Goal: Check status: Check status

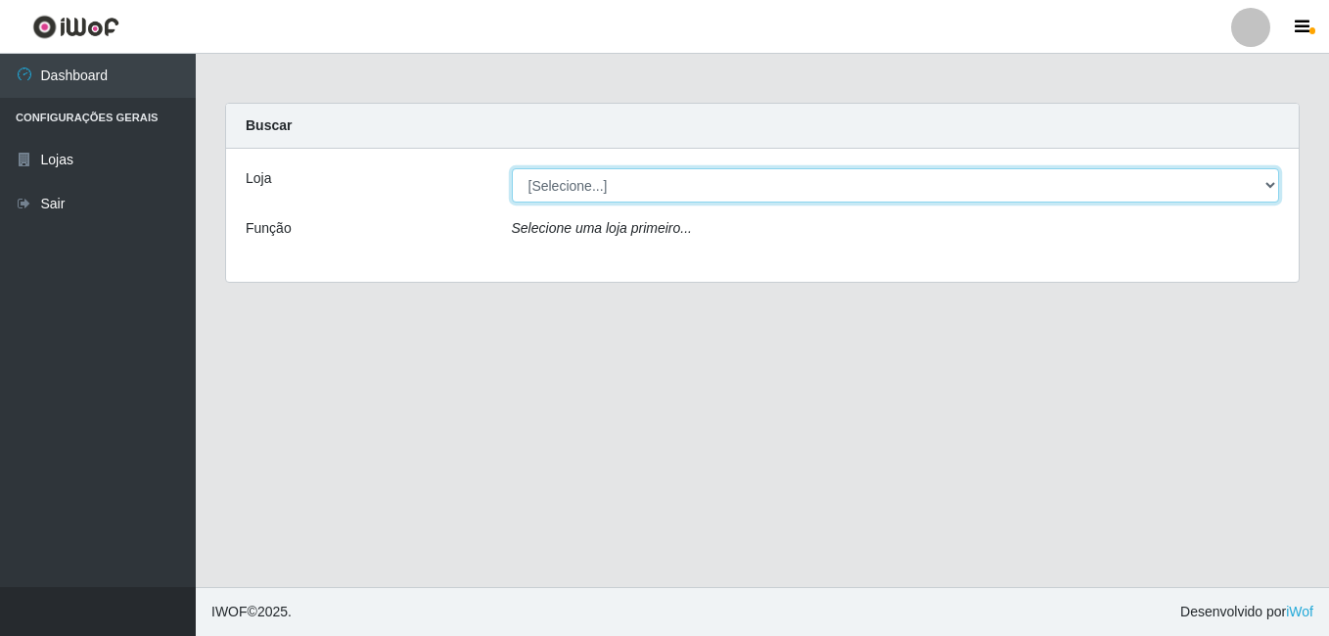
click at [604, 182] on select "[Selecione...] Ajubá Mercado" at bounding box center [896, 185] width 768 height 34
select select "402"
click at [512, 168] on select "[Selecione...] Ajubá Mercado" at bounding box center [896, 185] width 768 height 34
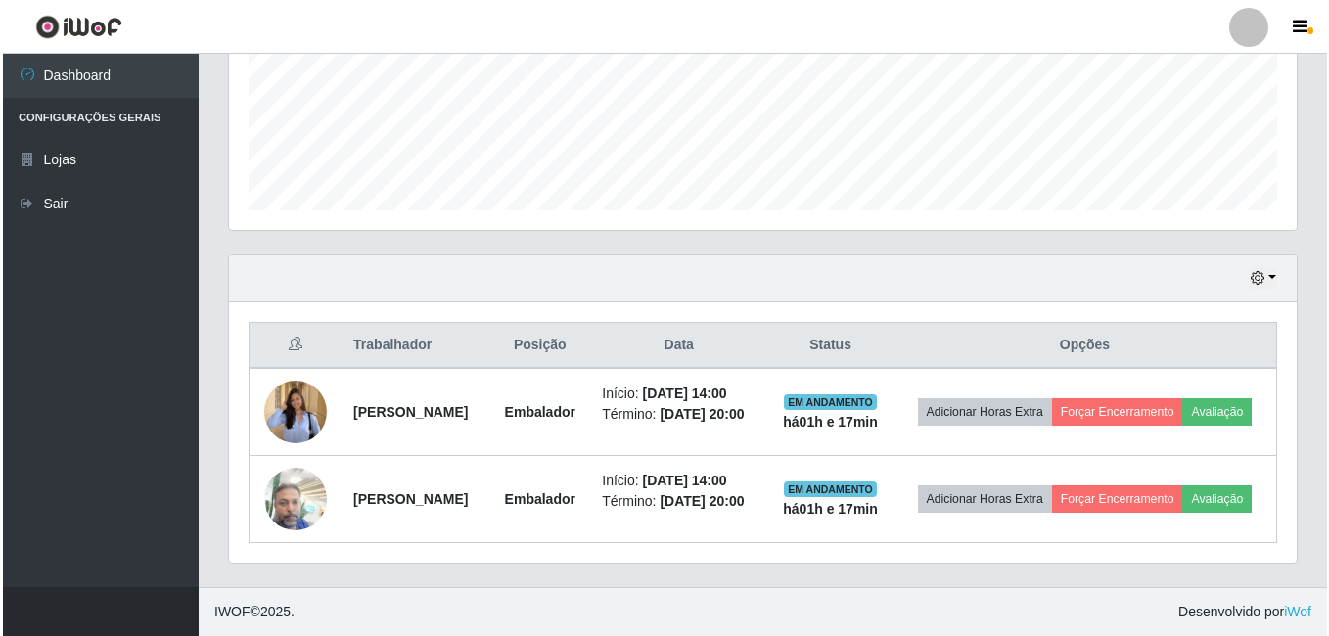
scroll to position [519, 0]
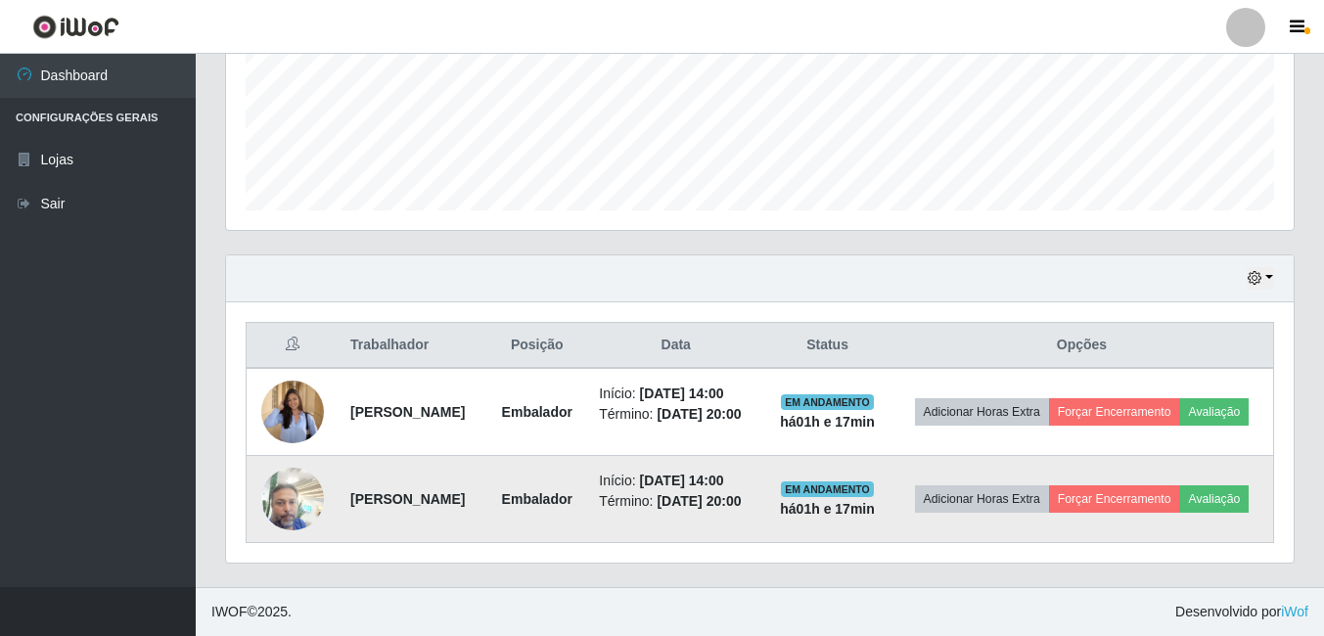
click at [291, 484] on img at bounding box center [292, 498] width 63 height 83
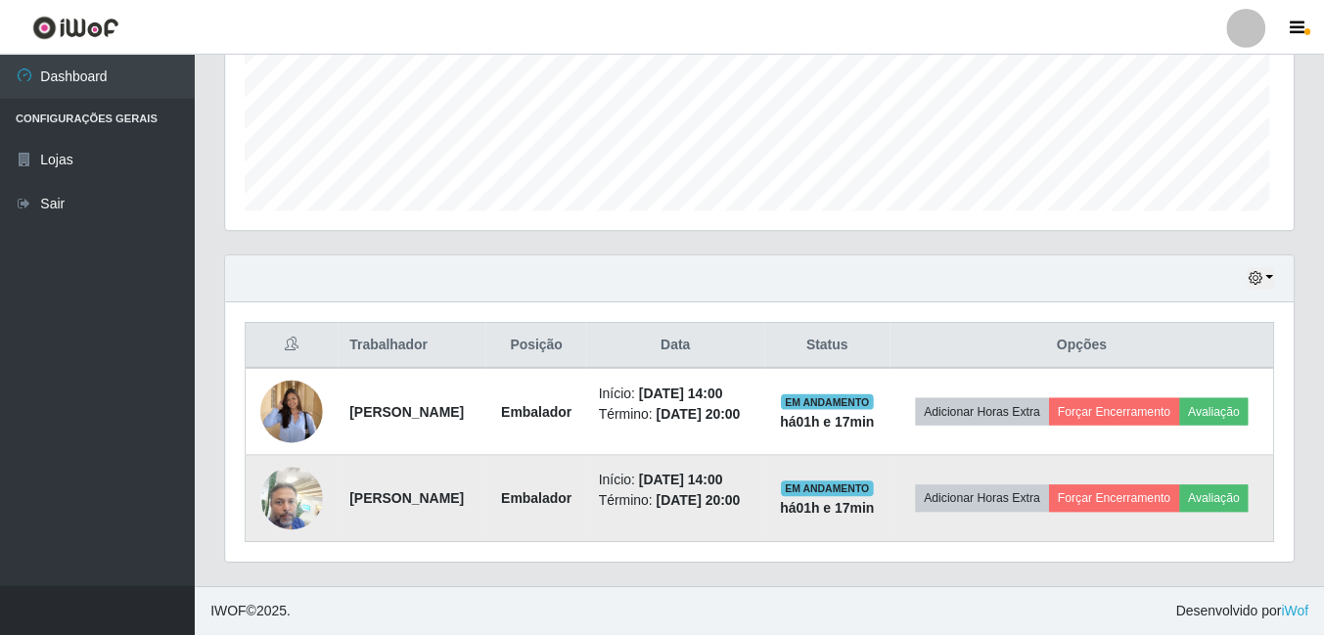
scroll to position [406, 1058]
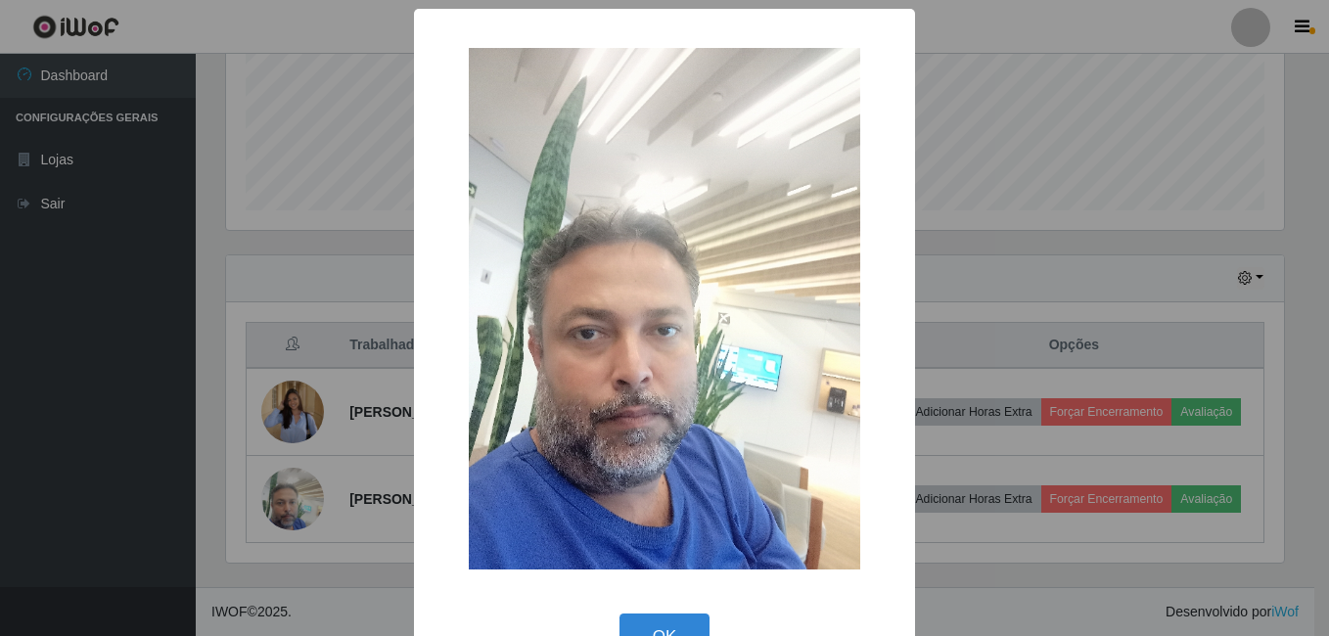
click at [4, 462] on div "× OK Cancel" at bounding box center [664, 318] width 1329 height 636
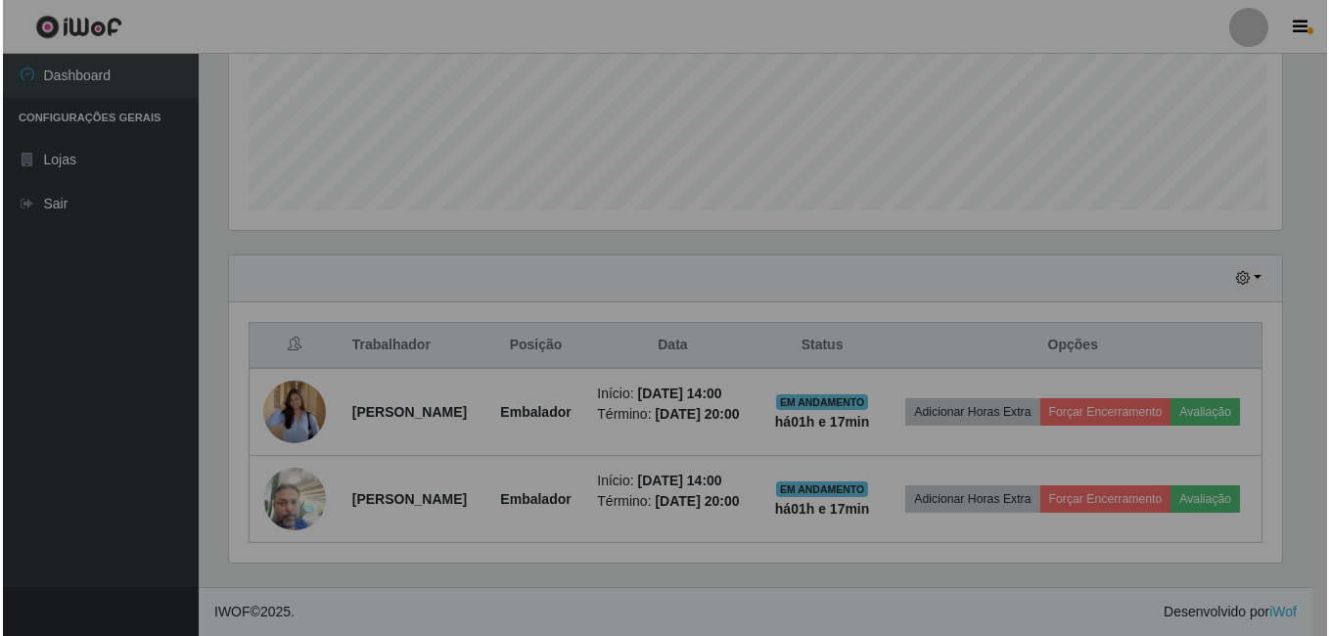
scroll to position [406, 1067]
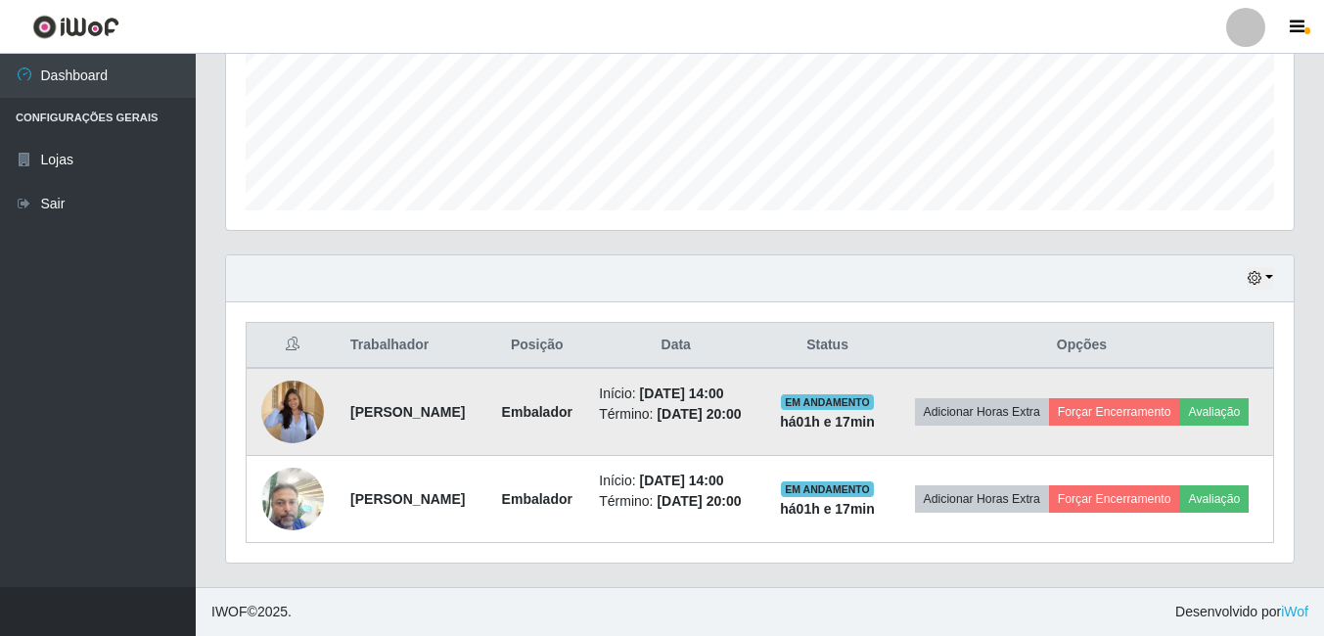
click at [293, 395] on img at bounding box center [292, 411] width 63 height 81
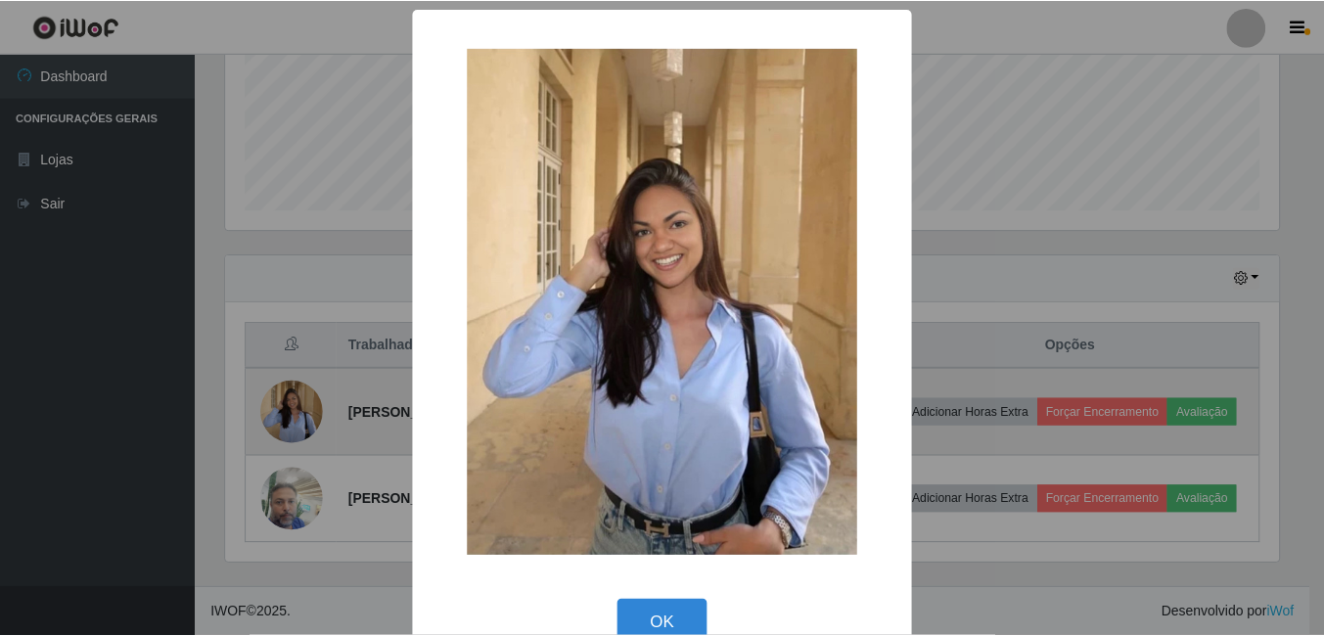
scroll to position [406, 1058]
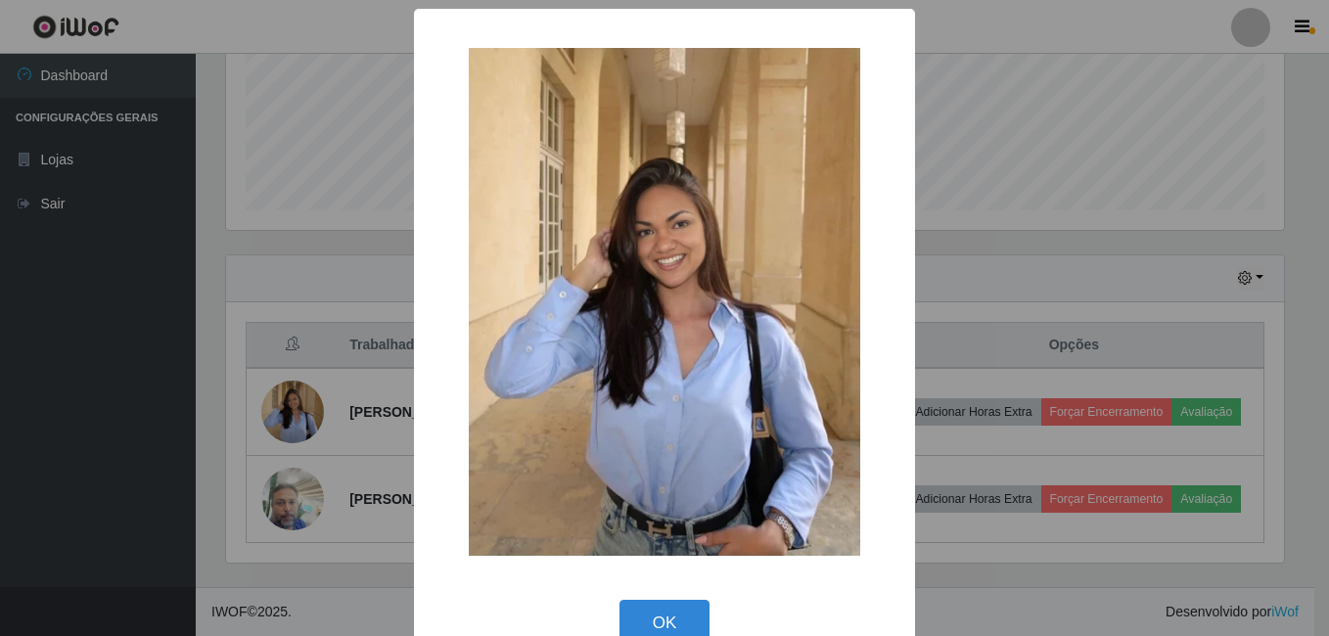
click at [21, 464] on div "× OK Cancel" at bounding box center [664, 318] width 1329 height 636
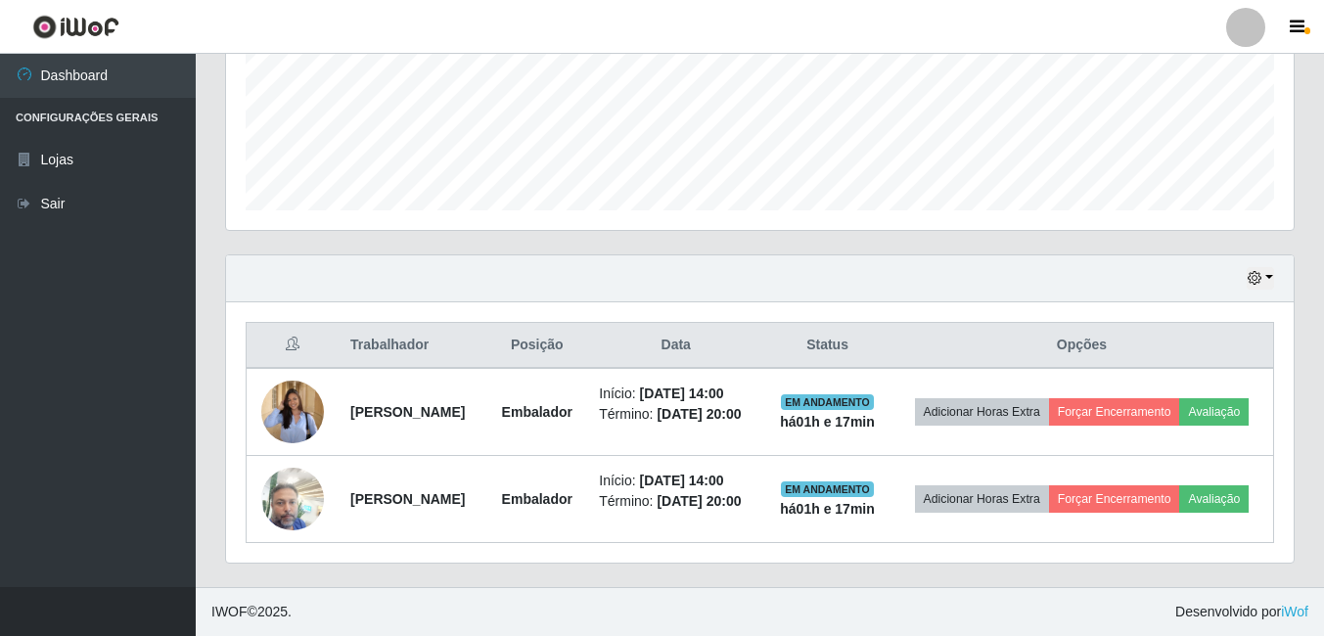
scroll to position [406, 1067]
click at [1269, 267] on button "button" at bounding box center [1260, 278] width 27 height 23
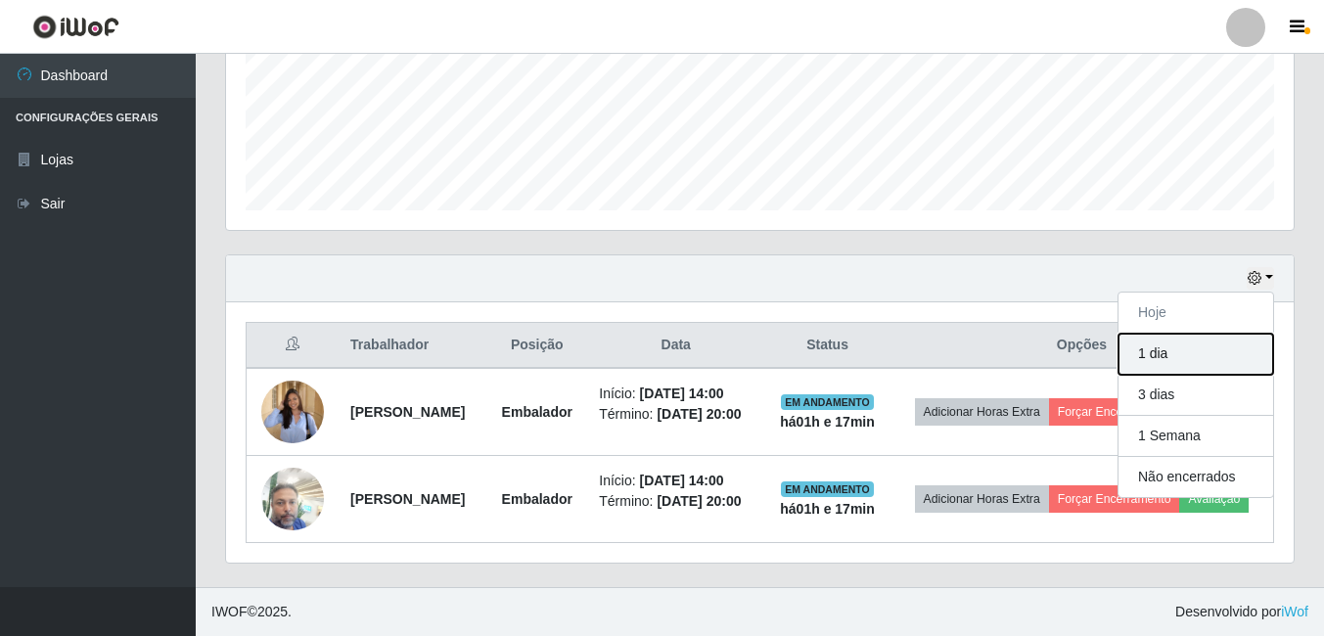
click at [1177, 334] on button "1 dia" at bounding box center [1195, 354] width 155 height 41
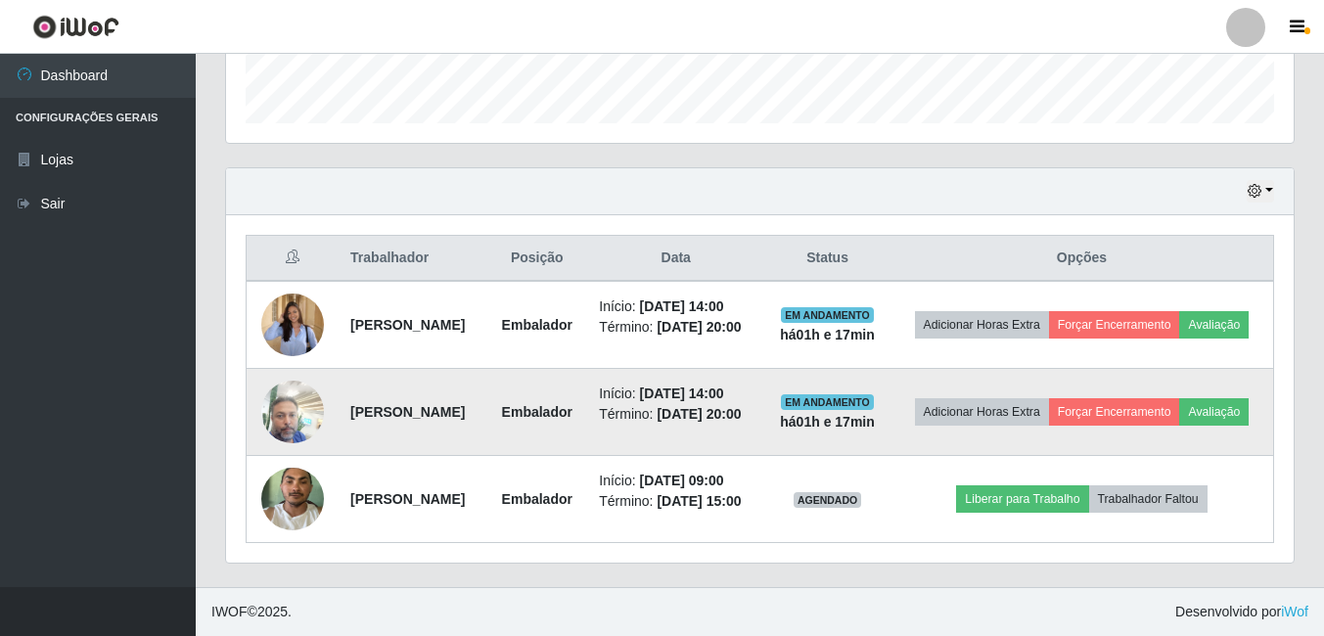
scroll to position [620, 0]
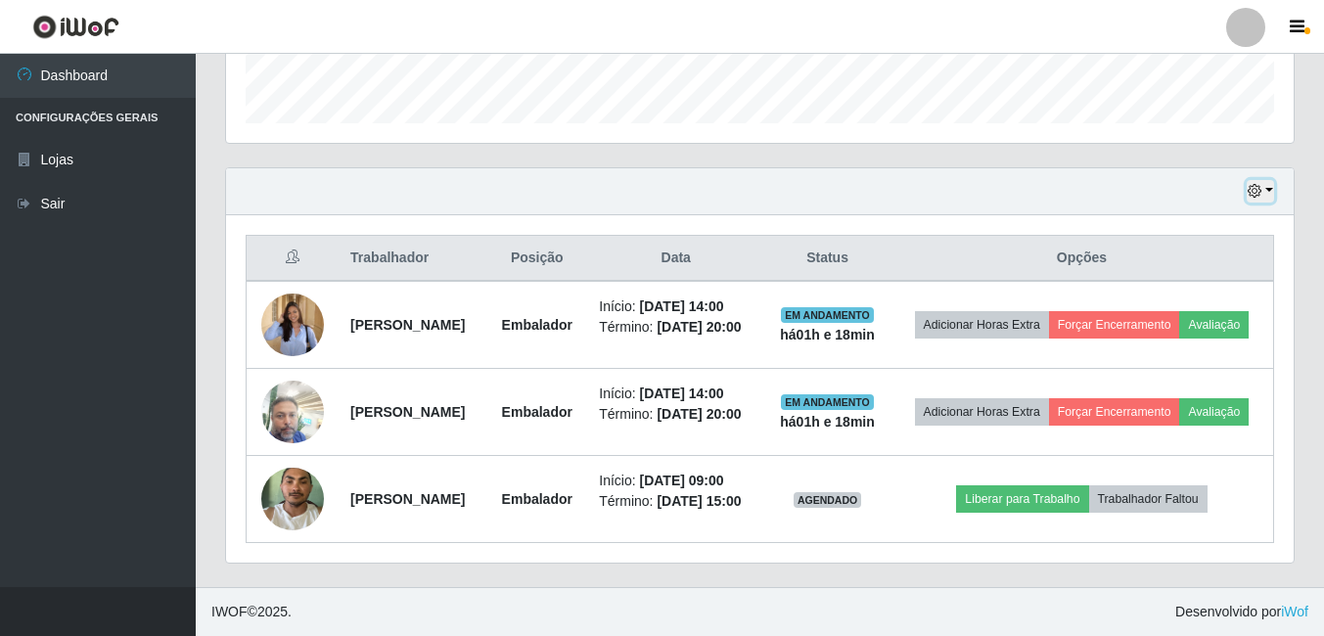
click at [1260, 184] on icon "button" at bounding box center [1254, 191] width 14 height 14
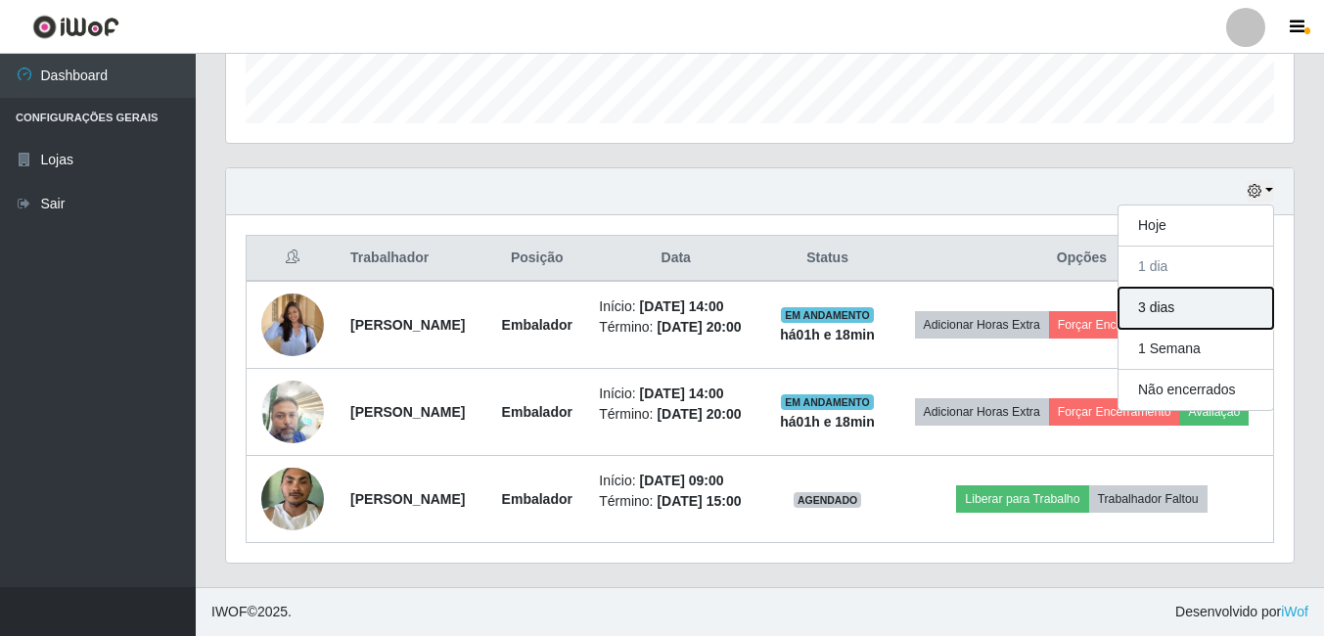
click at [1157, 288] on button "3 dias" at bounding box center [1195, 308] width 155 height 41
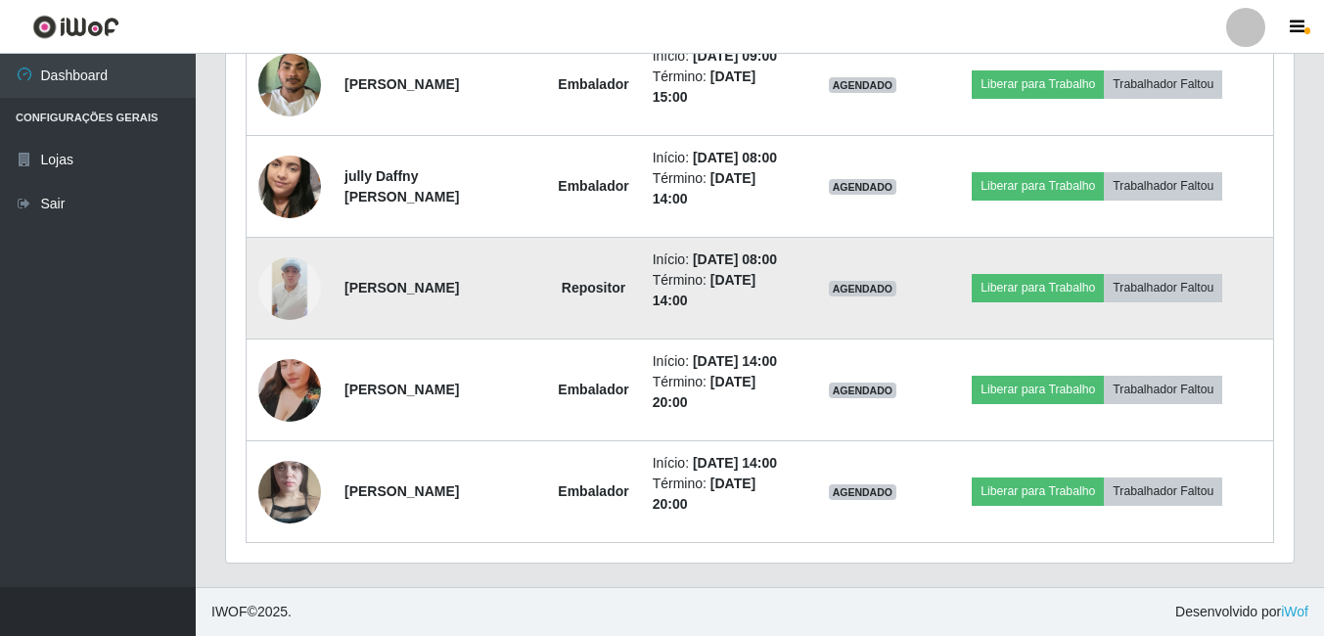
scroll to position [1012, 0]
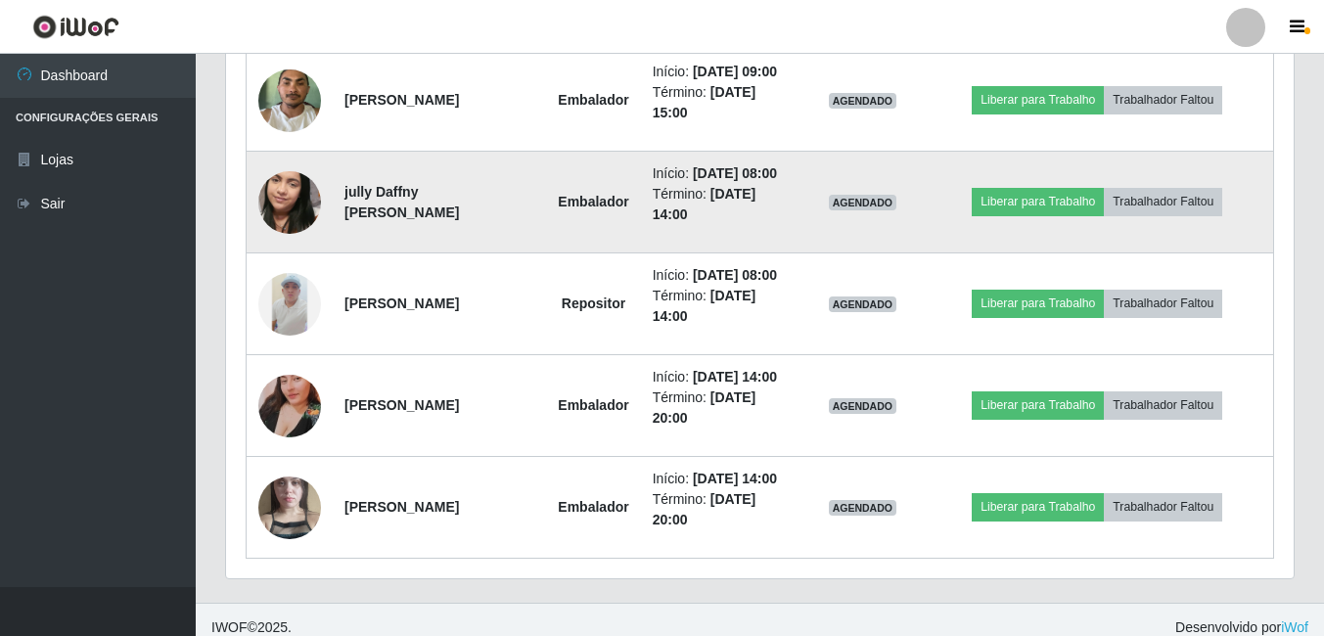
click at [282, 258] on img at bounding box center [289, 203] width 63 height 112
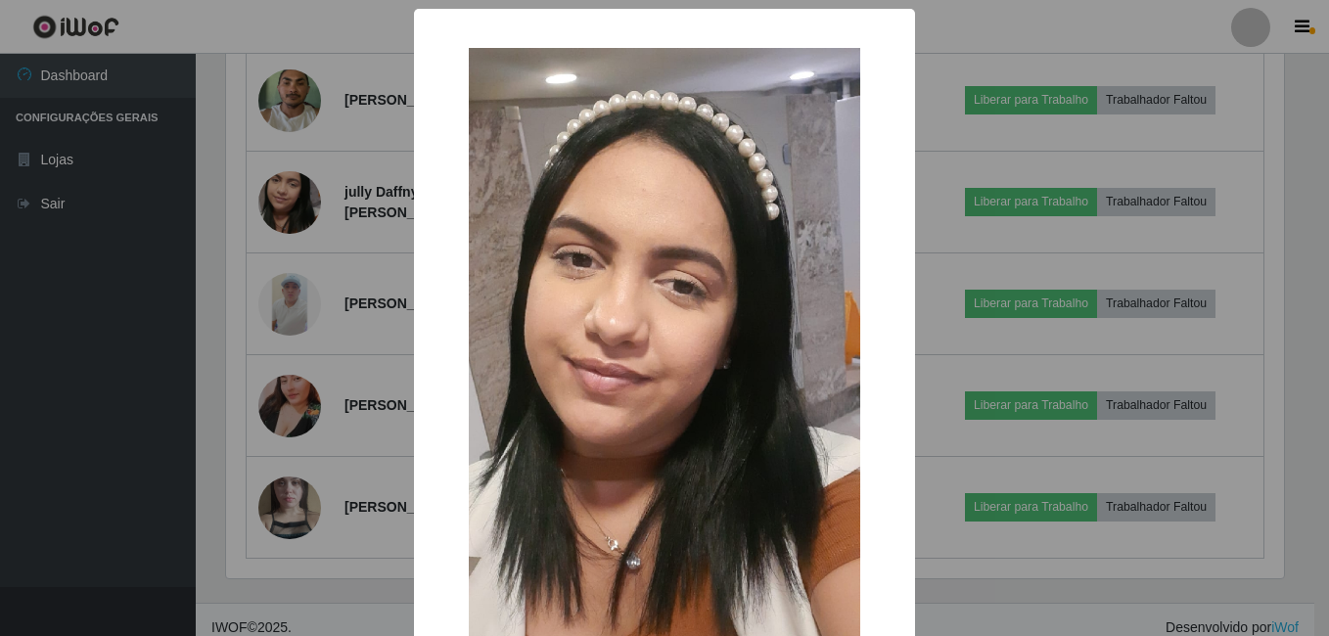
click at [60, 319] on div "× OK Cancel" at bounding box center [664, 318] width 1329 height 636
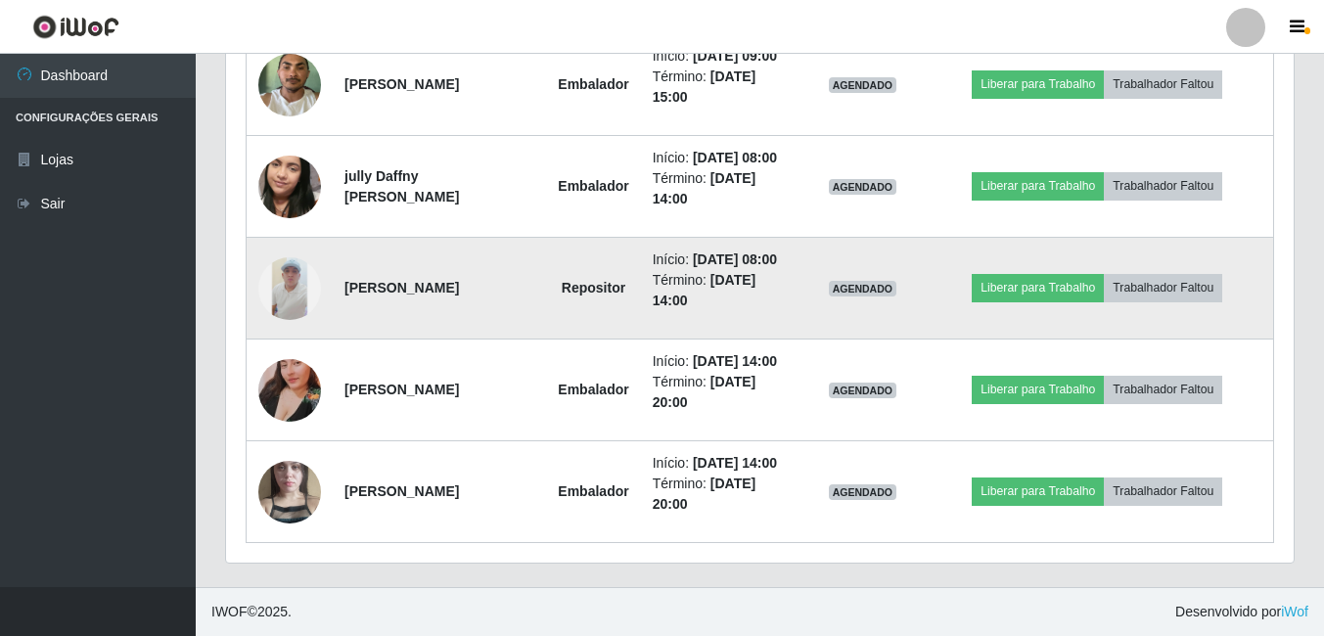
scroll to position [1171, 0]
click at [288, 257] on img at bounding box center [289, 288] width 63 height 63
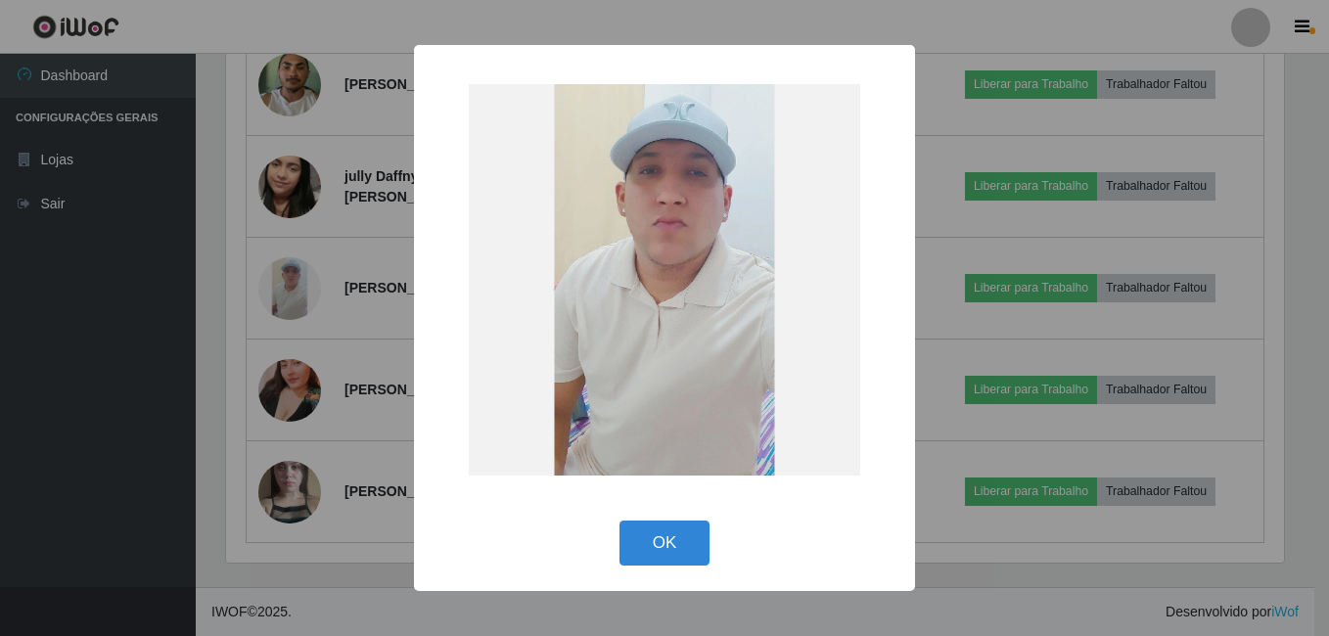
click at [77, 304] on div "× OK Cancel" at bounding box center [664, 318] width 1329 height 636
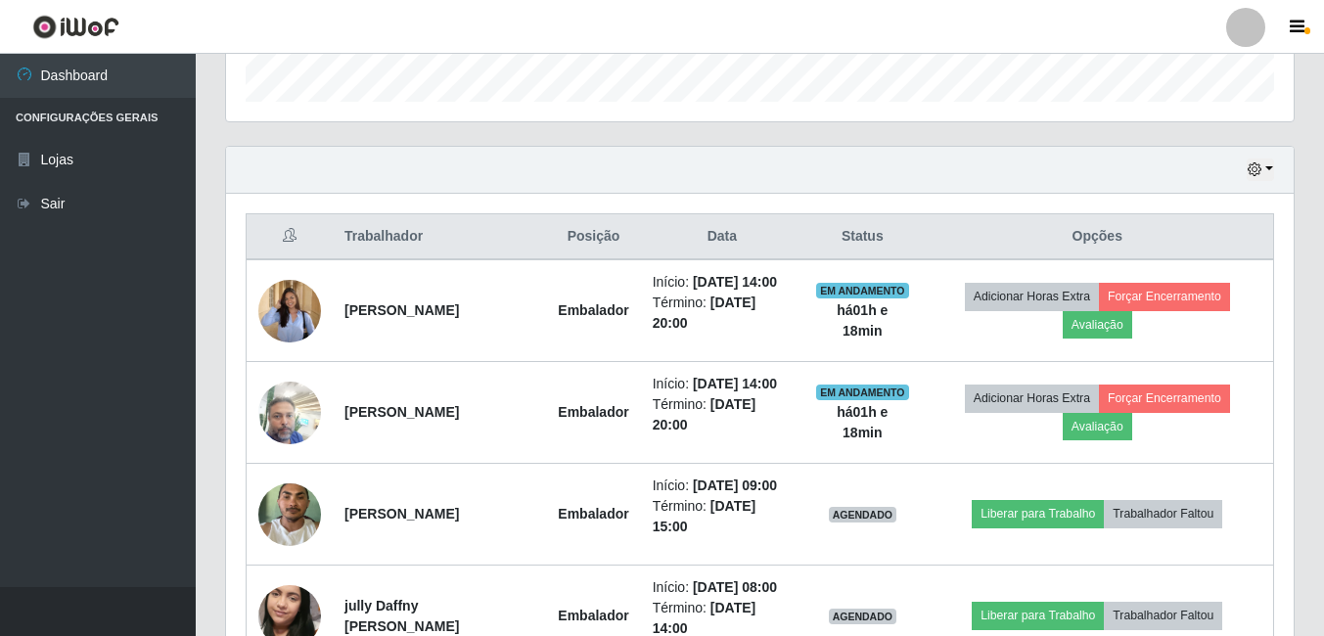
scroll to position [584, 0]
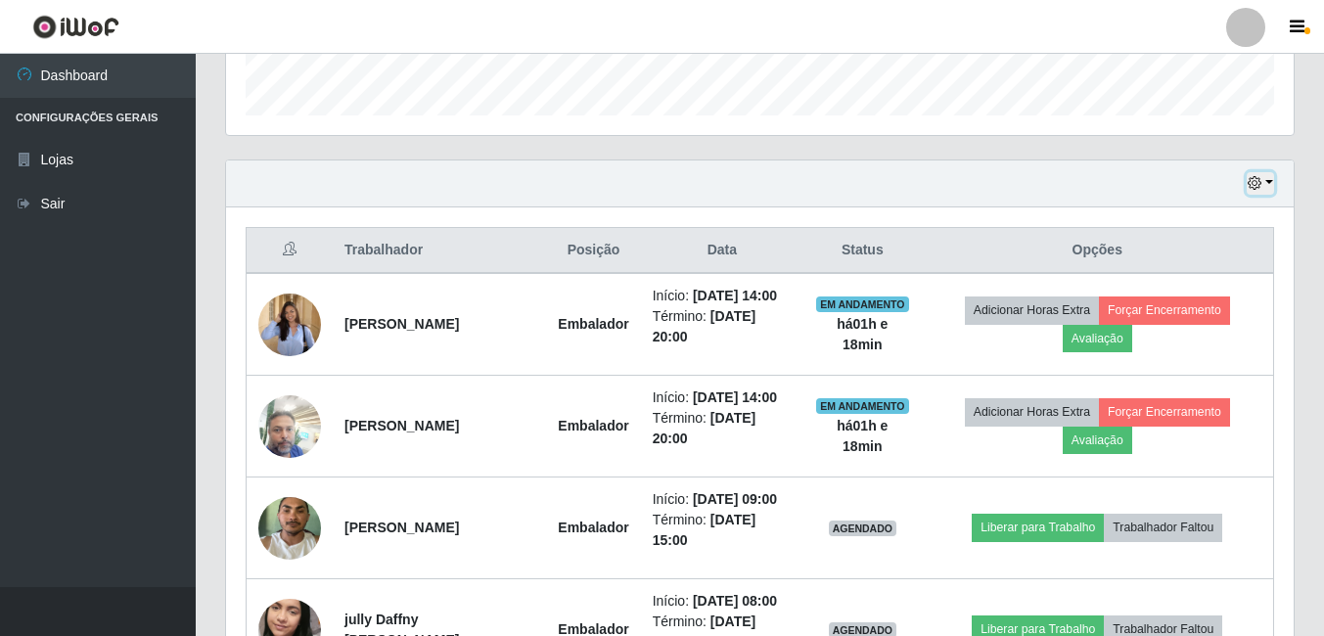
click at [1266, 183] on button "button" at bounding box center [1260, 183] width 27 height 23
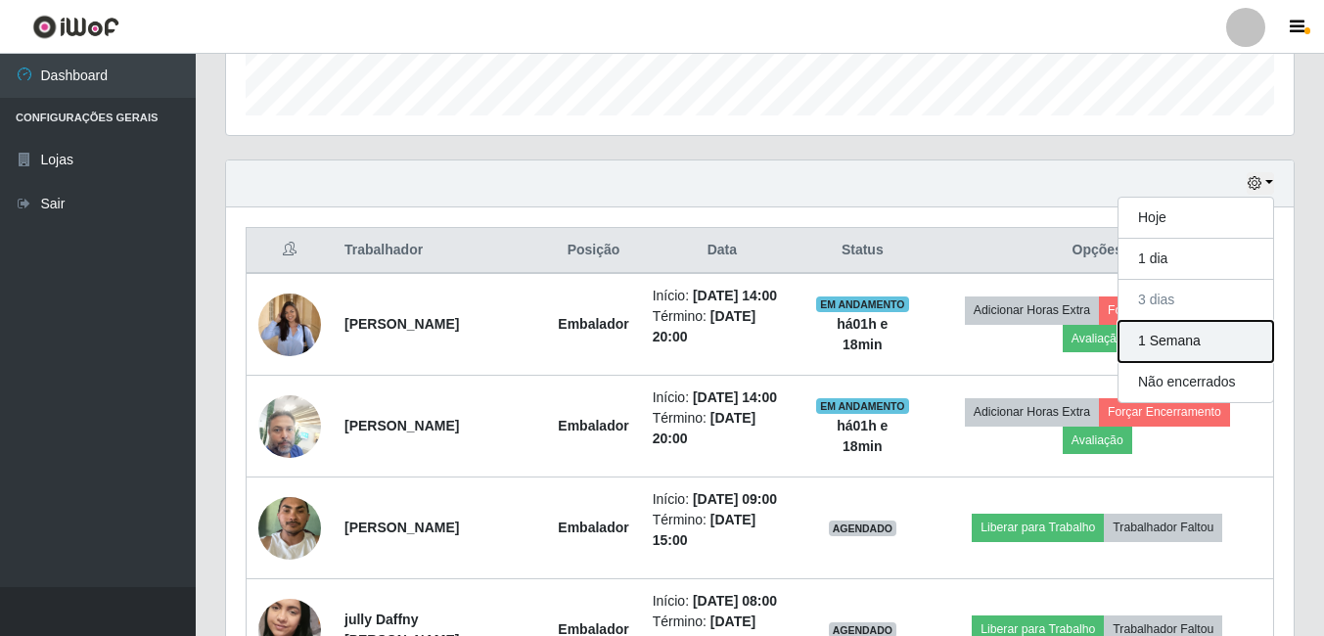
click at [1158, 338] on button "1 Semana" at bounding box center [1195, 341] width 155 height 41
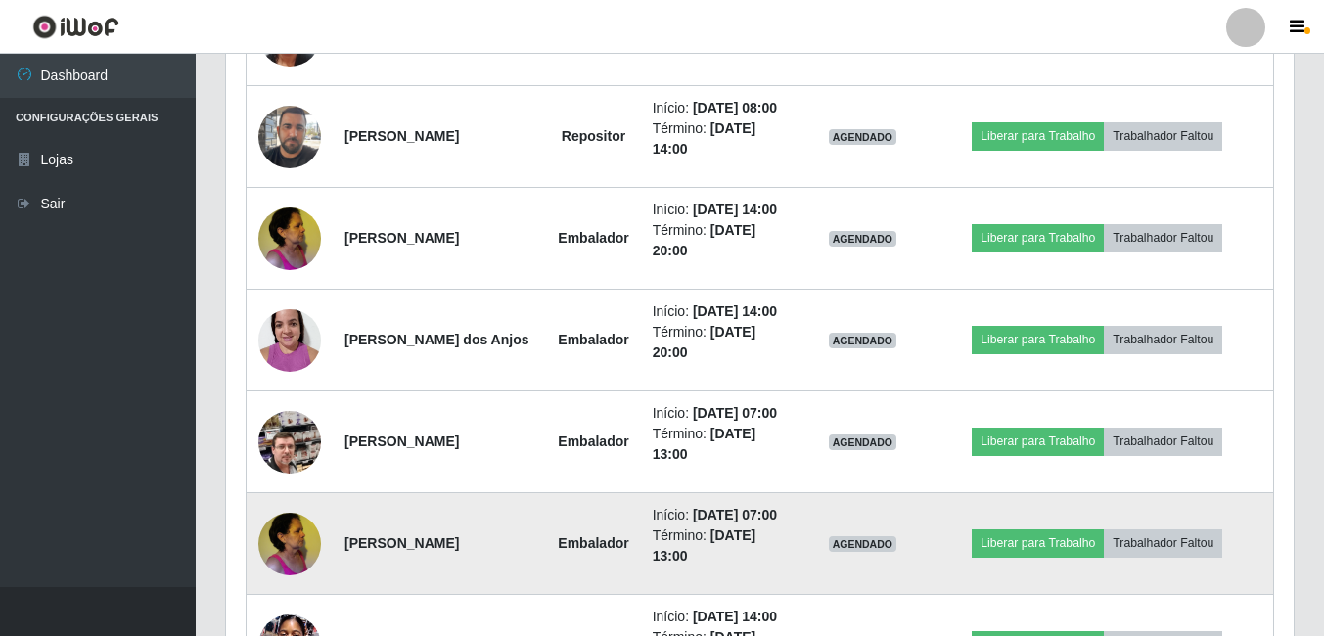
scroll to position [2419, 0]
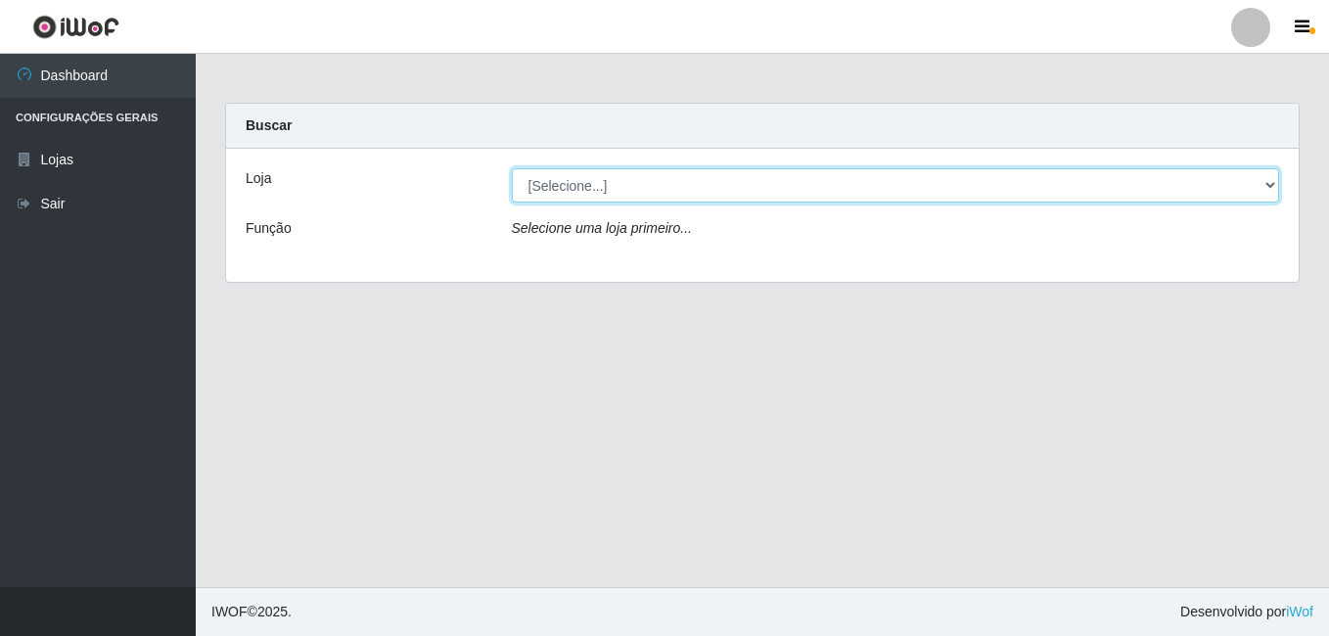
click at [608, 198] on select "[Selecione...] Ajubá Mercado" at bounding box center [896, 185] width 768 height 34
select select "402"
click at [512, 168] on select "[Selecione...] Ajubá Mercado" at bounding box center [896, 185] width 768 height 34
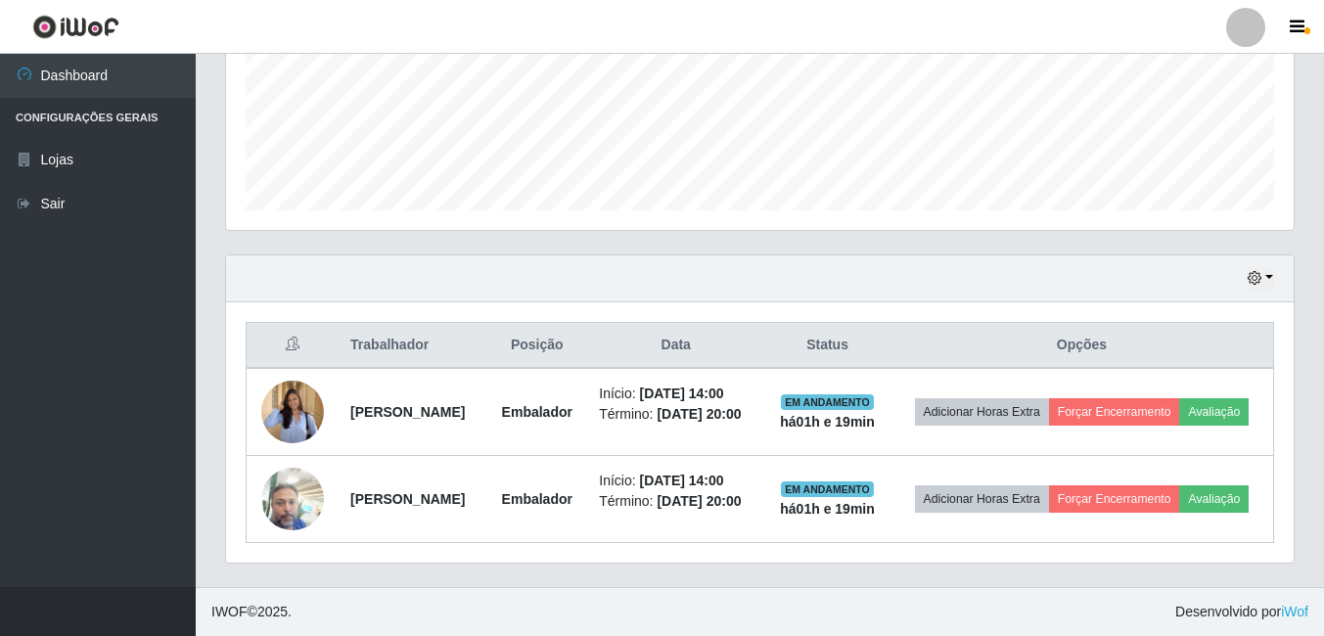
scroll to position [519, 0]
click at [1258, 271] on icon "button" at bounding box center [1254, 278] width 14 height 14
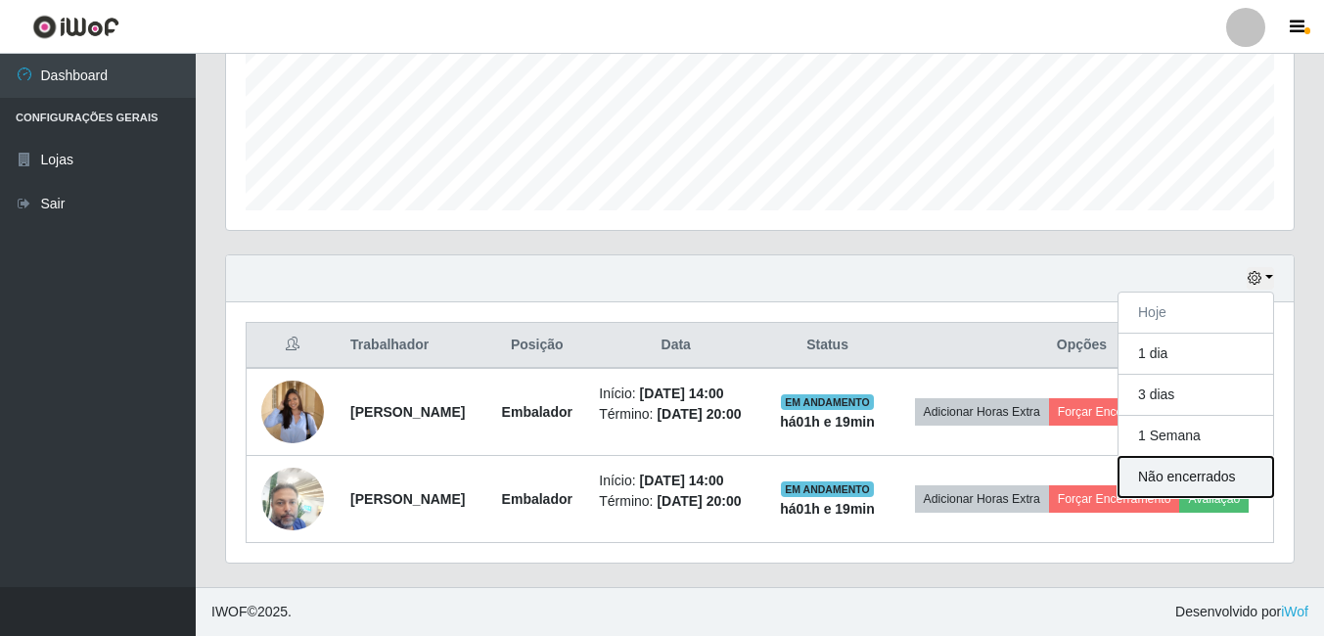
click at [1201, 457] on button "Não encerrados" at bounding box center [1195, 477] width 155 height 40
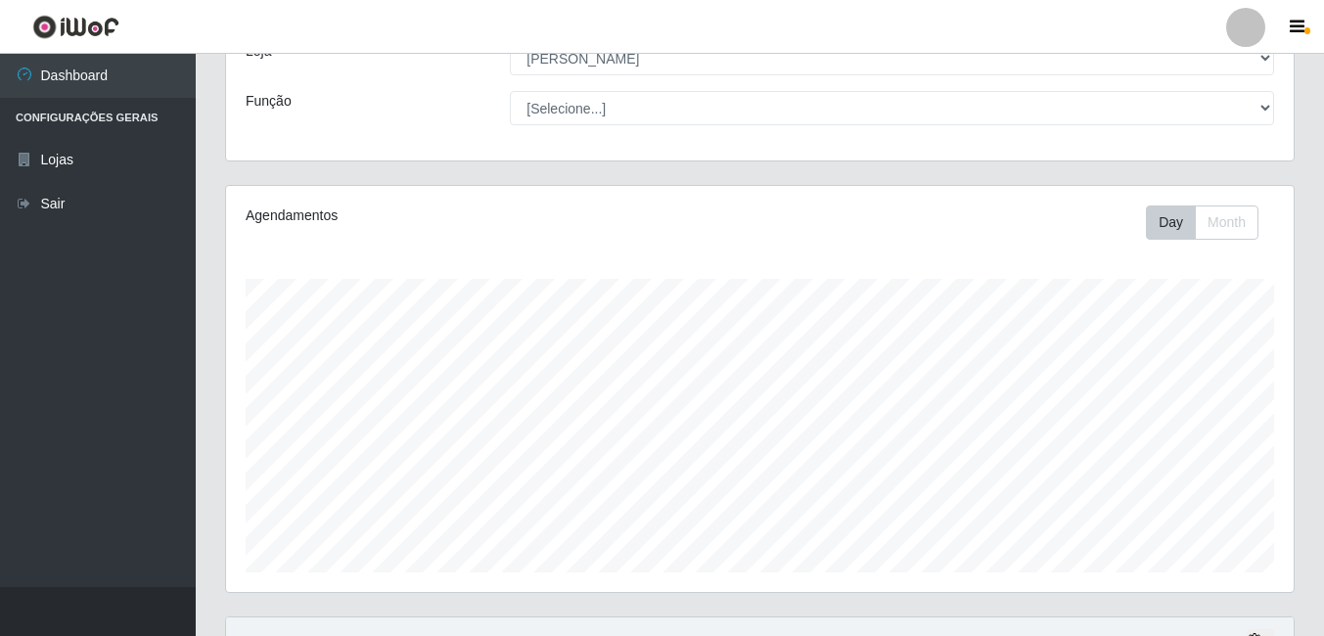
scroll to position [315, 0]
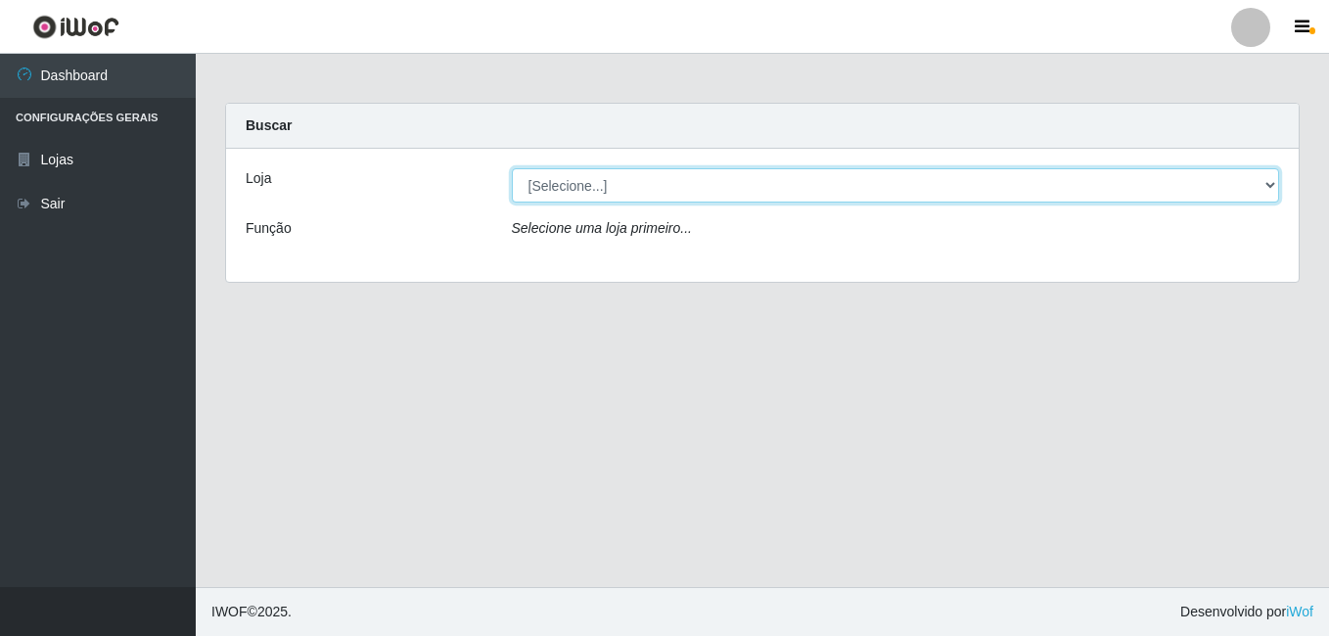
click at [657, 191] on select "[Selecione...] Ajubá Mercado" at bounding box center [896, 185] width 768 height 34
select select "402"
click at [512, 168] on select "[Selecione...] Ajubá Mercado" at bounding box center [896, 185] width 768 height 34
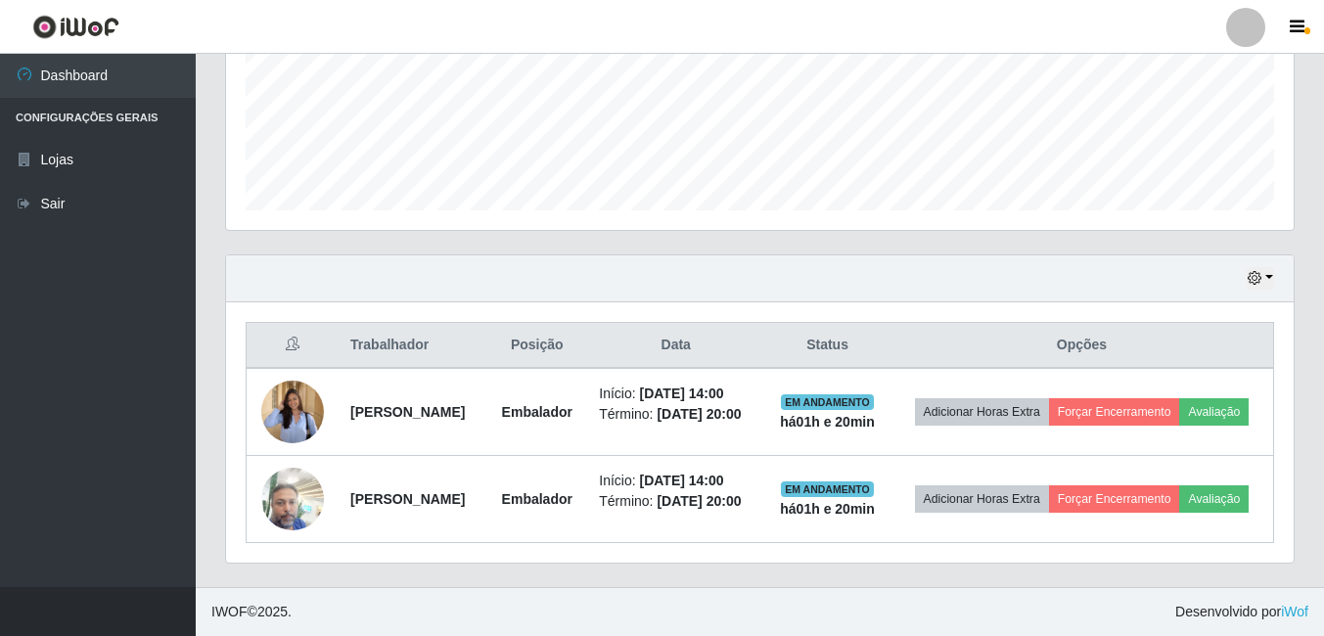
scroll to position [519, 0]
